Goal: Information Seeking & Learning: Learn about a topic

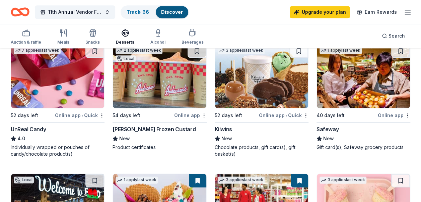
scroll to position [332, 0]
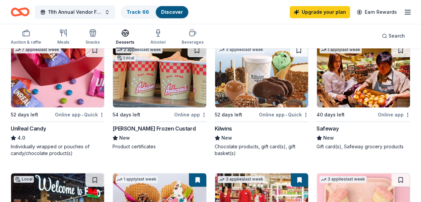
click at [168, 130] on div "[PERSON_NAME] Frozen Custard" at bounding box center [154, 128] width 83 height 8
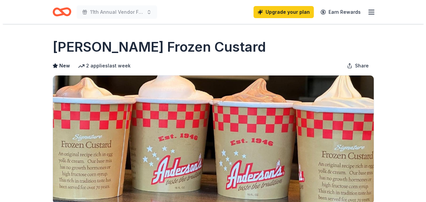
scroll to position [97, 0]
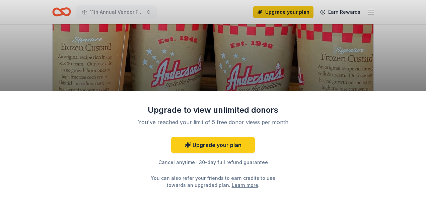
click at [314, 63] on div "Upgrade to view unlimited donors You've reached your limit of 5 free donor view…" at bounding box center [213, 101] width 426 height 202
click at [389, 17] on div "Upgrade to view unlimited donors You've reached your limit of 5 free donor view…" at bounding box center [213, 101] width 426 height 202
